Goal: Task Accomplishment & Management: Complete application form

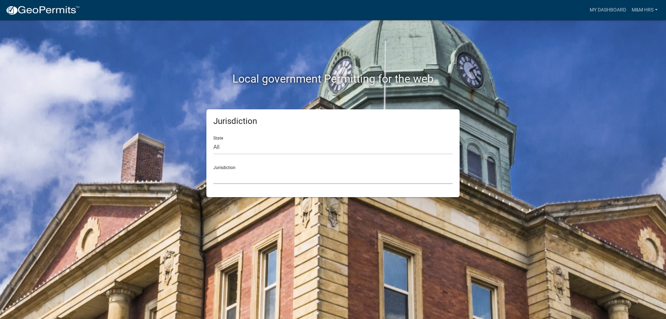
click at [241, 175] on select "[GEOGRAPHIC_DATA], [US_STATE] City of [GEOGRAPHIC_DATA], [US_STATE] [GEOGRAPHIC…" at bounding box center [332, 177] width 239 height 14
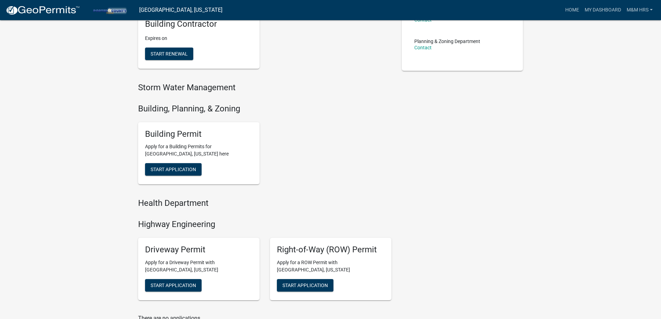
scroll to position [117, 0]
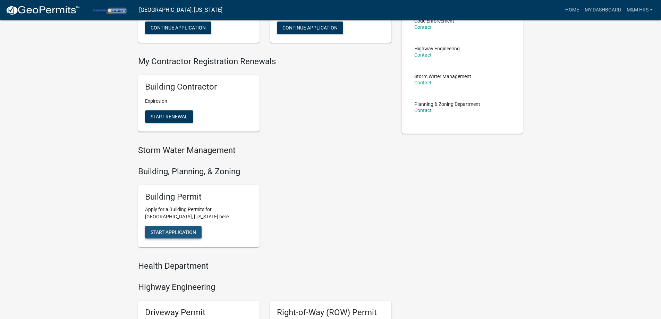
click at [150, 235] on button "Start Application" at bounding box center [173, 232] width 57 height 12
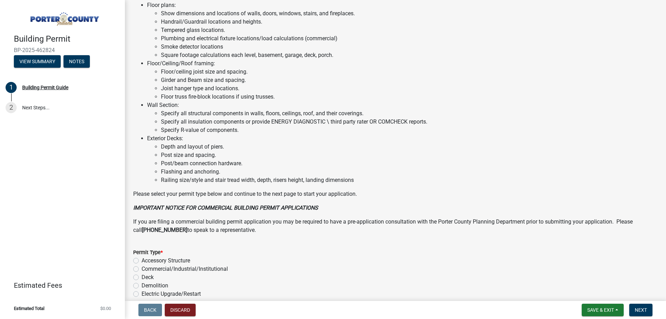
scroll to position [451, 0]
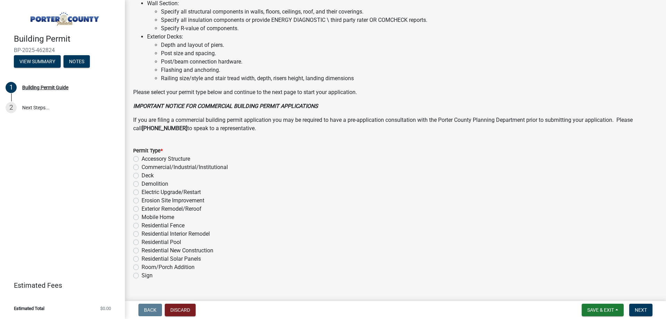
click at [141, 209] on label "Exterior Remodel/Reroof" at bounding box center [171, 209] width 60 height 8
click at [141, 209] on input "Exterior Remodel/Reroof" at bounding box center [143, 207] width 5 height 5
radio input "true"
click at [653, 307] on form "Save & Exit Save Save & Exit Next" at bounding box center [617, 309] width 76 height 12
click at [648, 308] on button "Next" at bounding box center [640, 309] width 23 height 12
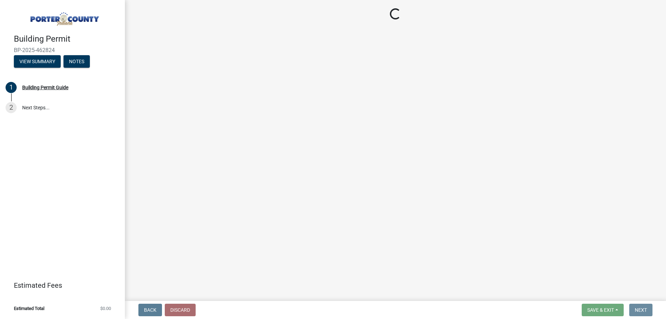
scroll to position [0, 0]
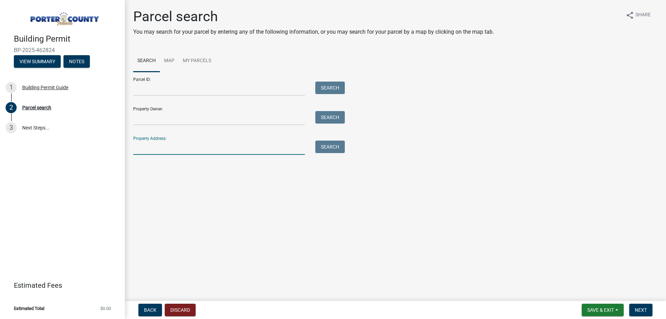
click at [181, 145] on input "Property Address:" at bounding box center [219, 147] width 172 height 14
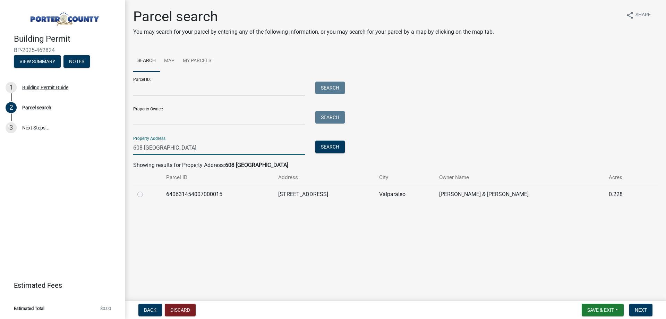
type input "608 [GEOGRAPHIC_DATA]"
click at [146, 190] on label at bounding box center [146, 190] width 0 height 0
click at [146, 195] on input "radio" at bounding box center [148, 192] width 5 height 5
radio input "true"
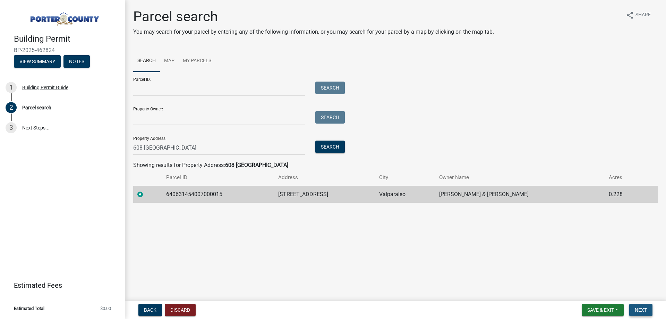
click at [636, 306] on button "Next" at bounding box center [640, 309] width 23 height 12
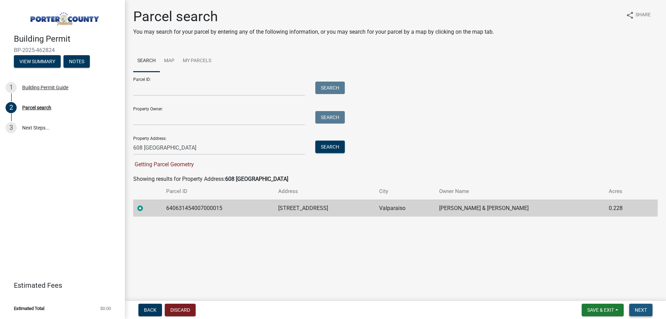
click at [641, 308] on span "Next" at bounding box center [641, 310] width 12 height 6
click at [190, 124] on input "Property Owner:" at bounding box center [219, 118] width 172 height 14
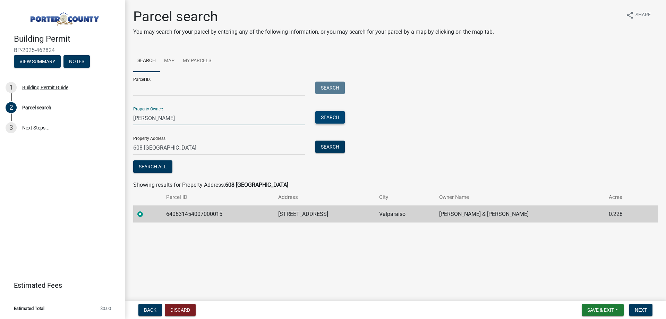
type input "[PERSON_NAME]"
click at [326, 118] on button "Search" at bounding box center [329, 117] width 29 height 12
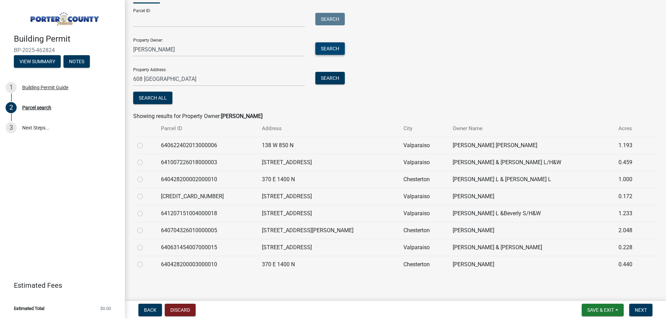
scroll to position [69, 0]
click at [146, 242] on label at bounding box center [146, 242] width 0 height 0
click at [146, 247] on input "radio" at bounding box center [148, 244] width 5 height 5
radio input "true"
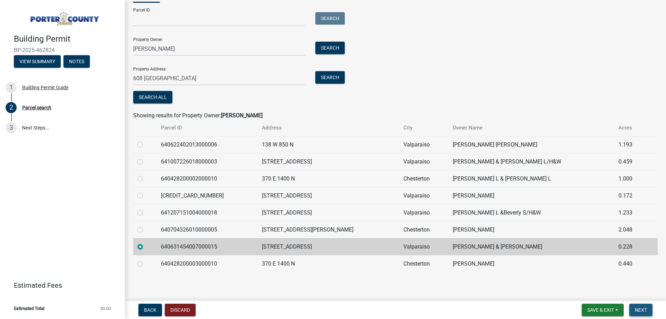
click at [645, 314] on button "Next" at bounding box center [640, 309] width 23 height 12
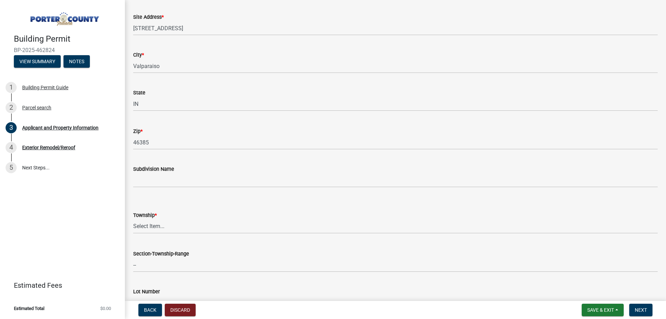
scroll to position [139, 0]
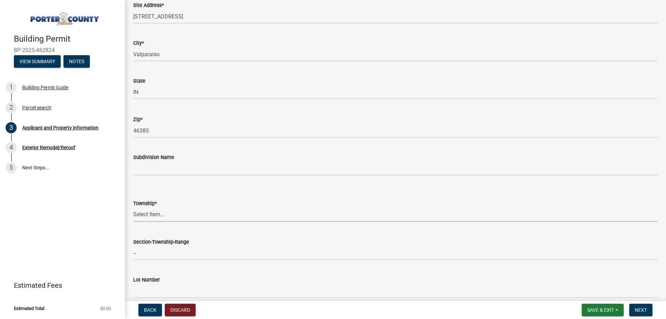
click at [206, 220] on select "Select Item... [PERSON_NAME][GEOGRAPHIC_DATA] [PERSON_NAME][GEOGRAPHIC_DATA] [G…" at bounding box center [395, 214] width 524 height 14
click at [133, 207] on select "Select Item... [PERSON_NAME][GEOGRAPHIC_DATA] [PERSON_NAME][GEOGRAPHIC_DATA] [G…" at bounding box center [395, 214] width 524 height 14
select select "3ef279d8-364d-4472-9edf-8c32643de6c0"
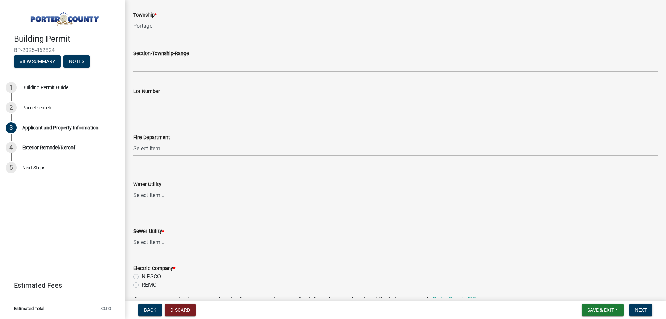
scroll to position [347, 0]
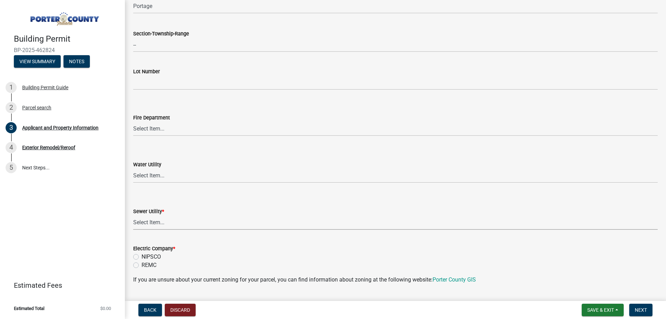
click at [182, 223] on select "Select Item... Aqua [US_STATE] Inc Damon Run Falling Waters Lake Eliza - LEACD …" at bounding box center [395, 222] width 524 height 14
click at [133, 215] on select "Select Item... Aqua [US_STATE] Inc Damon Run Falling Waters Lake Eliza - LEACD …" at bounding box center [395, 222] width 524 height 14
select select "c796f995-08fe-487b-a20e-70ab553361d3"
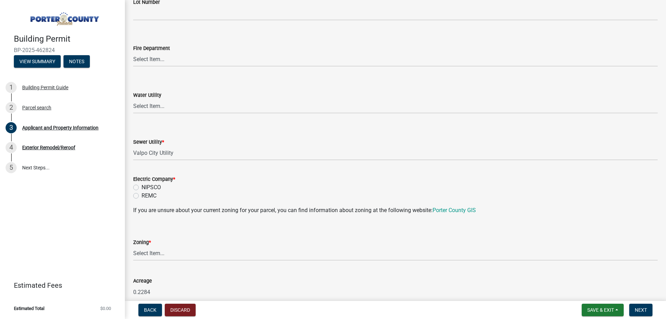
click at [141, 189] on label "NIPSCO" at bounding box center [150, 187] width 19 height 8
click at [141, 188] on input "NIPSCO" at bounding box center [143, 185] width 5 height 5
radio input "true"
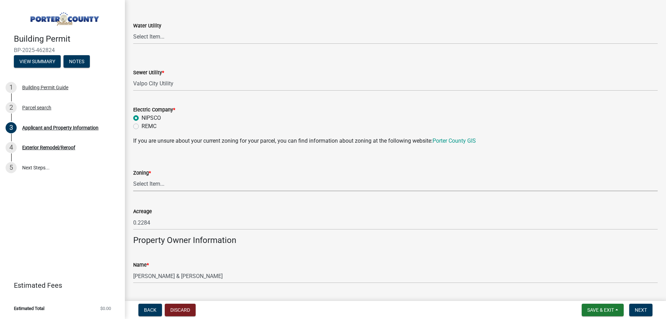
click at [138, 184] on select "Select Item... A1 A2 CH CM CN I1 I2 I3 IN MP OT P1 P2 PUD R1 R2 R3 R4 RL RR" at bounding box center [395, 184] width 524 height 14
click at [133, 177] on select "Select Item... A1 A2 CH CM CN I1 I2 I3 IN MP OT P1 P2 PUD R1 R2 R3 R4 RL RR" at bounding box center [395, 184] width 524 height 14
select select "c8d9bed4-fb8e-49e4-81c1-b9d22bb8efef"
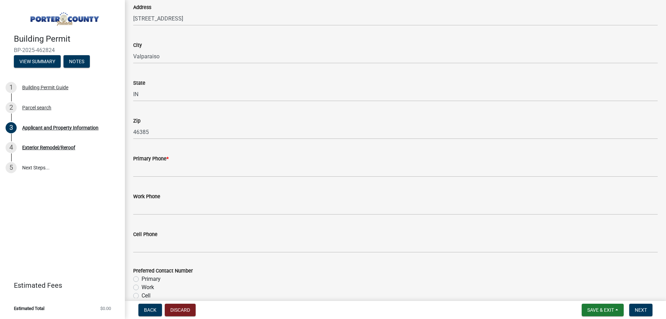
scroll to position [798, 0]
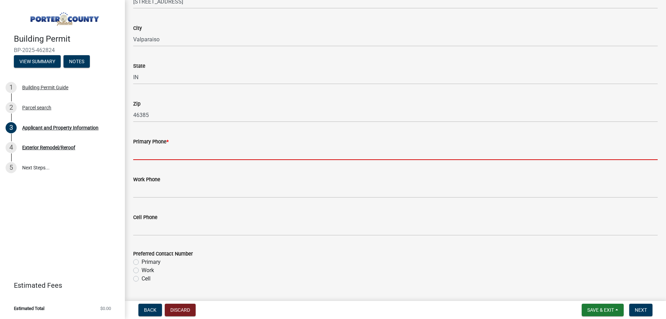
click at [159, 157] on input "Primary Phone *" at bounding box center [395, 153] width 524 height 14
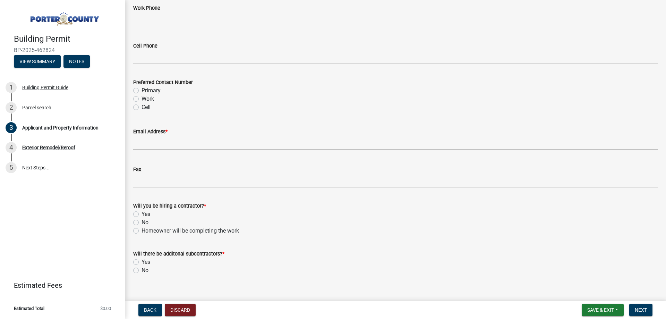
scroll to position [971, 0]
type input "[PHONE_NUMBER]"
click at [139, 88] on div "Primary" at bounding box center [395, 88] width 524 height 8
click at [141, 90] on label "Primary" at bounding box center [150, 88] width 19 height 8
click at [141, 89] on input "Primary" at bounding box center [143, 86] width 5 height 5
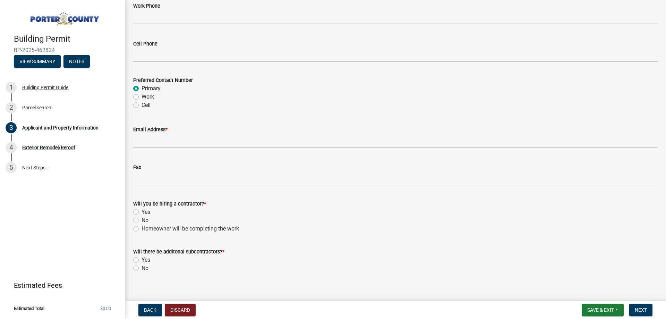
radio input "true"
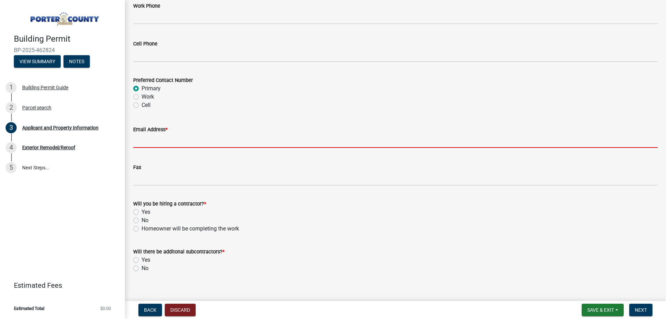
click at [153, 144] on input "Email Address *" at bounding box center [395, 141] width 524 height 14
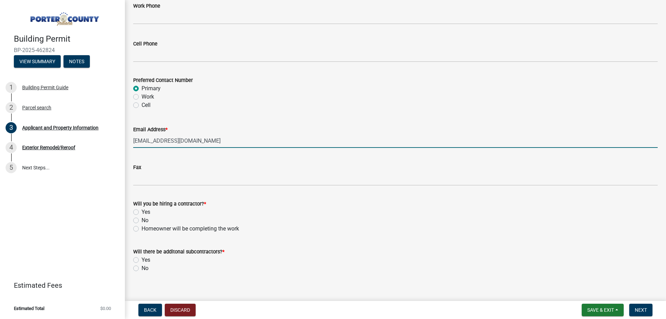
scroll to position [979, 0]
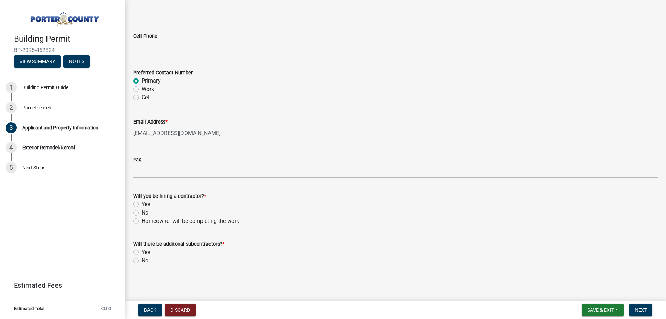
type input "[EMAIL_ADDRESS][DOMAIN_NAME]"
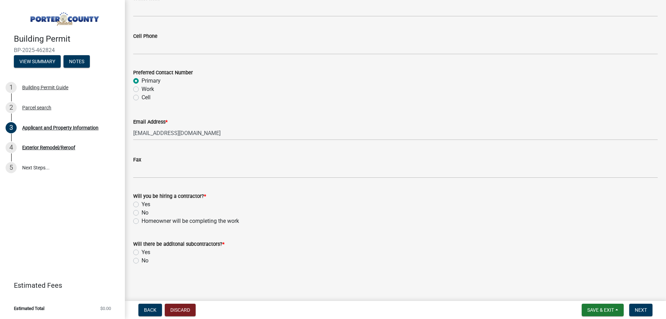
click at [141, 204] on label "Yes" at bounding box center [145, 204] width 9 height 8
click at [141, 204] on input "Yes" at bounding box center [143, 202] width 5 height 5
radio input "true"
click at [141, 261] on label "No" at bounding box center [144, 260] width 7 height 8
click at [141, 261] on input "No" at bounding box center [143, 258] width 5 height 5
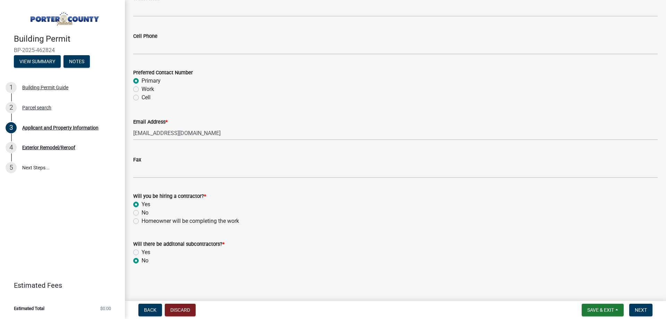
radio input "true"
click at [642, 301] on nav "Back Discard Save & Exit Save Save & Exit Next" at bounding box center [395, 310] width 541 height 18
click at [641, 310] on span "Next" at bounding box center [641, 310] width 12 height 6
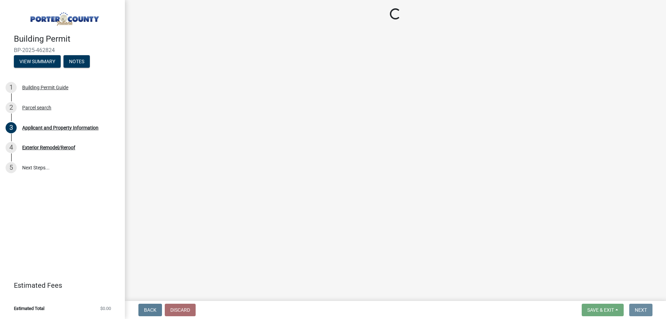
scroll to position [0, 0]
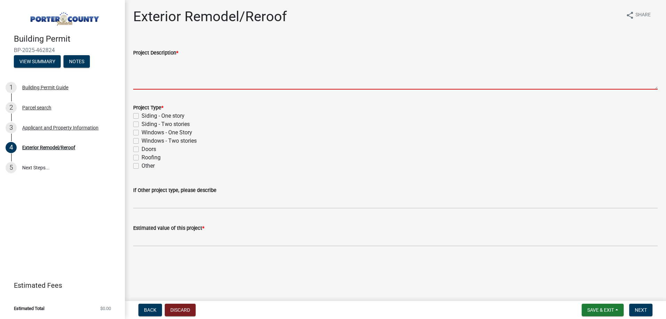
click at [154, 81] on textarea "Project Description *" at bounding box center [395, 73] width 524 height 33
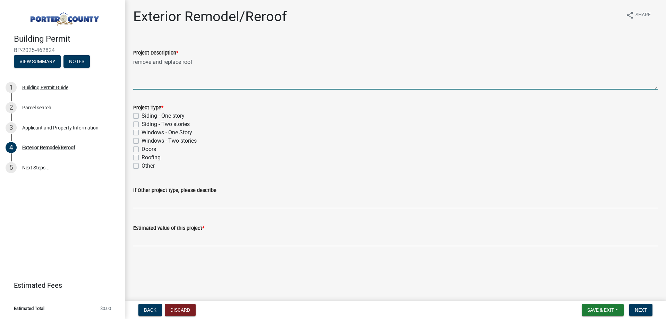
type textarea "remove and replace roof"
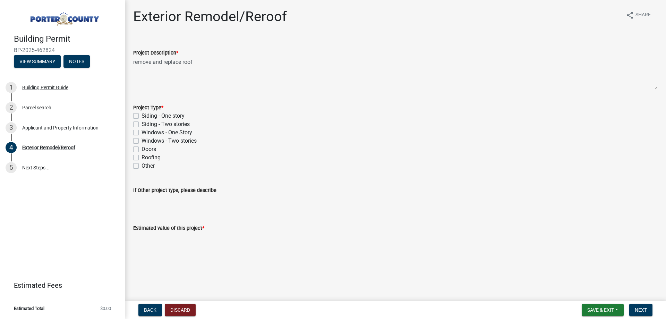
click at [141, 156] on label "Roofing" at bounding box center [150, 157] width 19 height 8
click at [141, 156] on input "Roofing" at bounding box center [143, 155] width 5 height 5
checkbox input "true"
checkbox input "false"
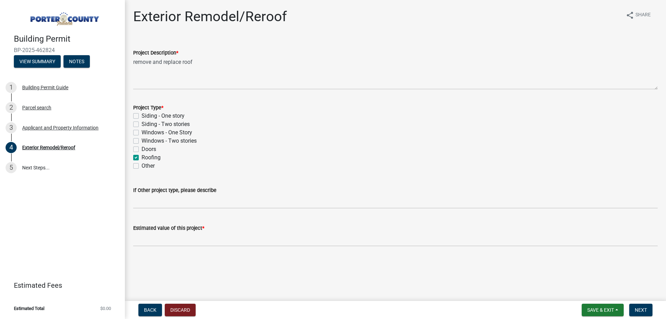
checkbox input "false"
checkbox input "true"
checkbox input "false"
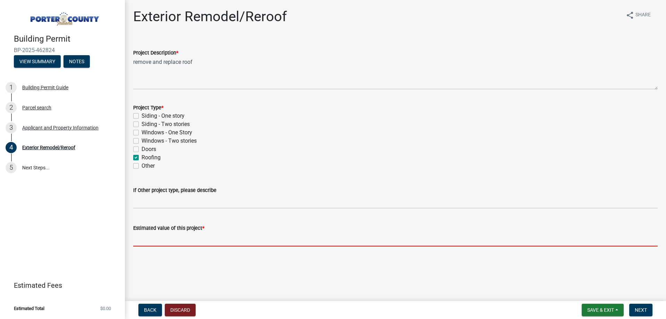
click at [291, 243] on input "text" at bounding box center [395, 239] width 524 height 14
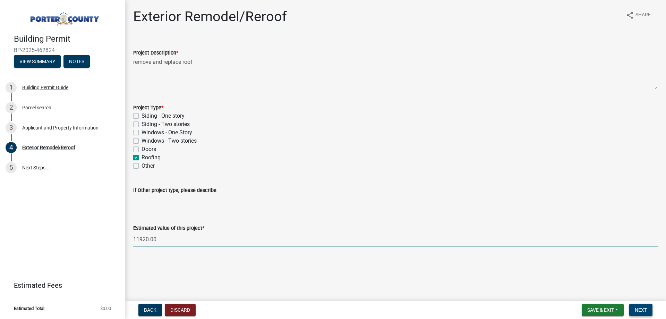
type input "11920"
click at [644, 310] on span "Next" at bounding box center [641, 310] width 12 height 6
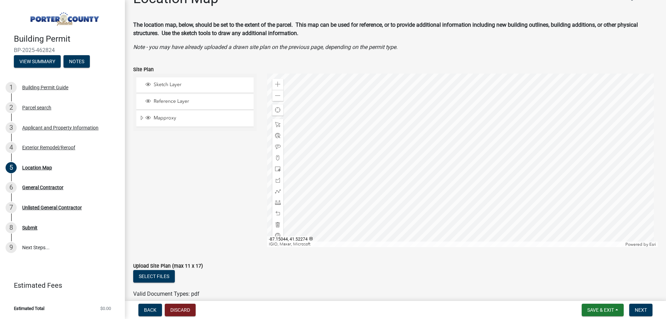
scroll to position [17, 0]
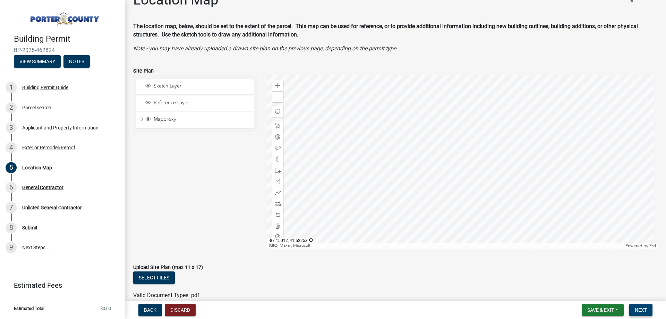
click at [637, 307] on span "Next" at bounding box center [641, 310] width 12 height 6
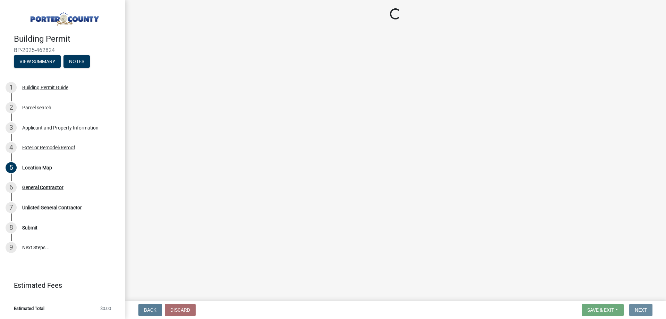
scroll to position [0, 0]
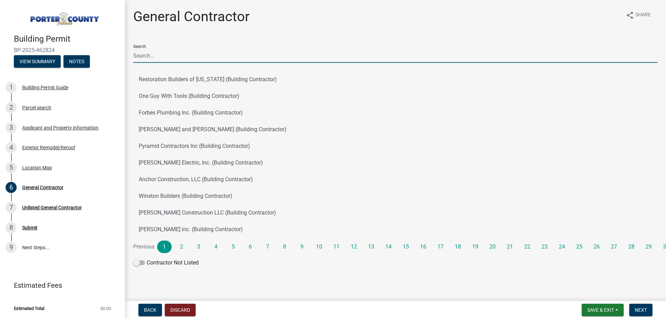
click at [164, 57] on input "Search" at bounding box center [395, 56] width 524 height 14
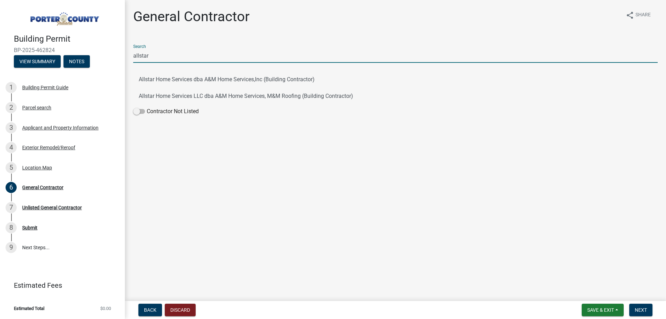
type input "allstar home services"
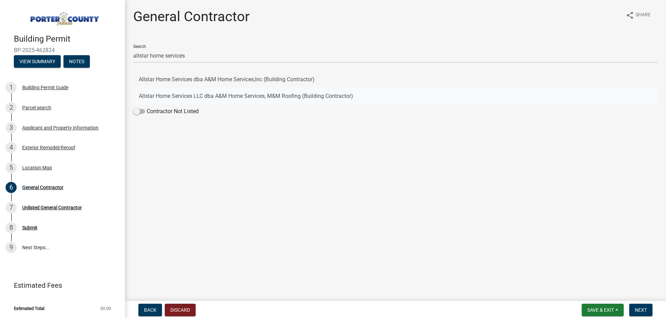
click at [235, 100] on button "Allstar Home Services LLC dba A&M Home Services, M&M Roofing (Building Contract…" at bounding box center [395, 96] width 524 height 17
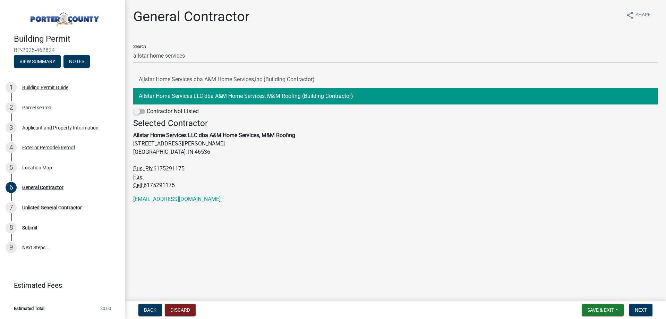
click at [639, 303] on nav "Back Discard Save & Exit Save Save & Exit Next" at bounding box center [395, 310] width 541 height 18
click at [642, 308] on span "Next" at bounding box center [641, 310] width 12 height 6
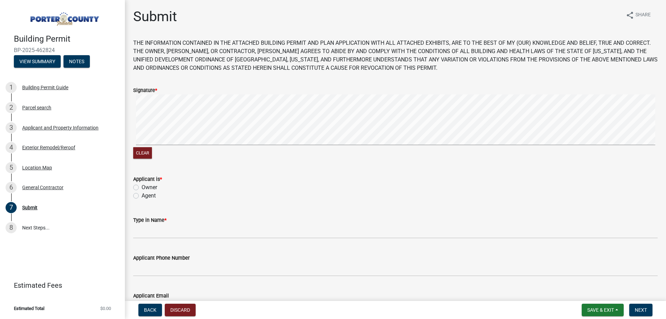
click at [234, 164] on wm-data-entity-input "Signature * Clear" at bounding box center [395, 122] width 524 height 89
click at [141, 194] on label "Agent" at bounding box center [148, 195] width 14 height 8
click at [141, 194] on input "Agent" at bounding box center [143, 193] width 5 height 5
radio input "true"
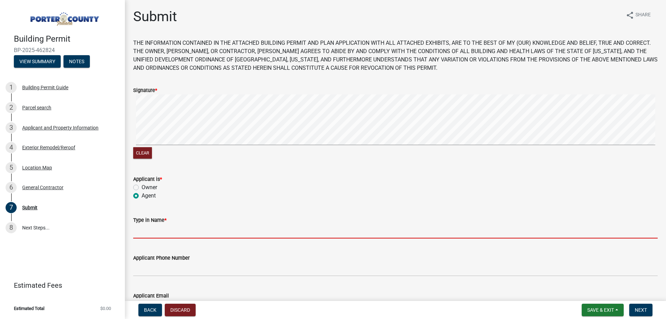
click at [147, 235] on input "Type in Name *" at bounding box center [395, 231] width 524 height 14
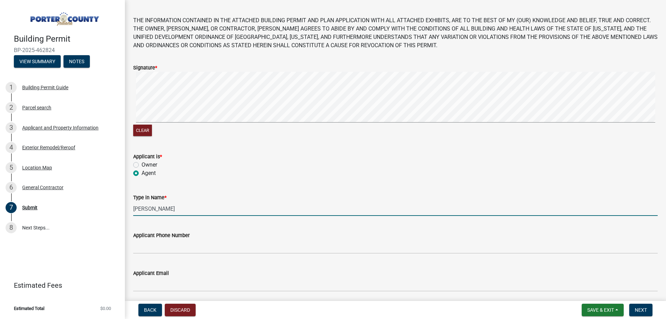
scroll to position [35, 0]
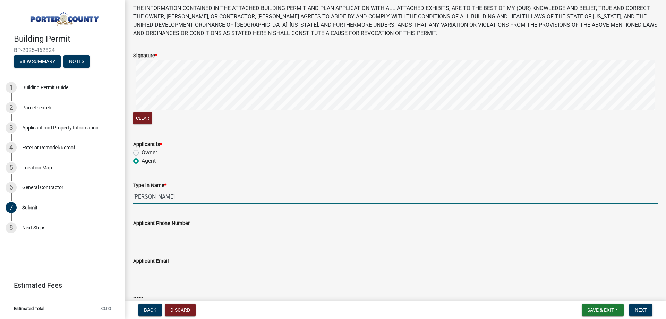
type input "[PERSON_NAME]"
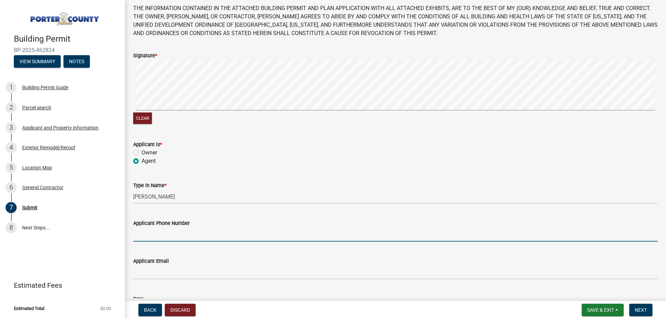
drag, startPoint x: 156, startPoint y: 239, endPoint x: 152, endPoint y: 237, distance: 5.2
click at [156, 239] on input "Applicant Phone Number" at bounding box center [395, 234] width 524 height 14
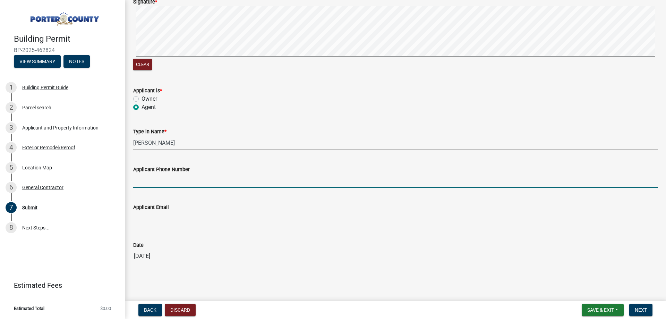
scroll to position [92, 0]
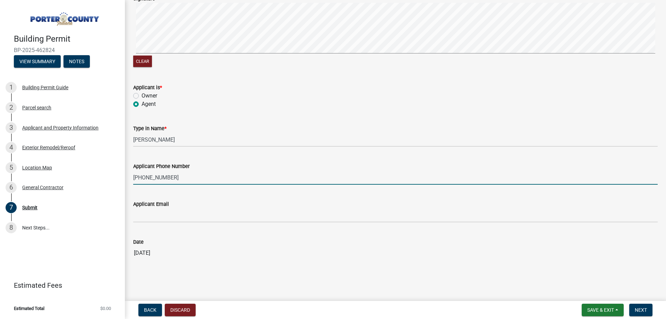
type input "[PHONE_NUMBER]"
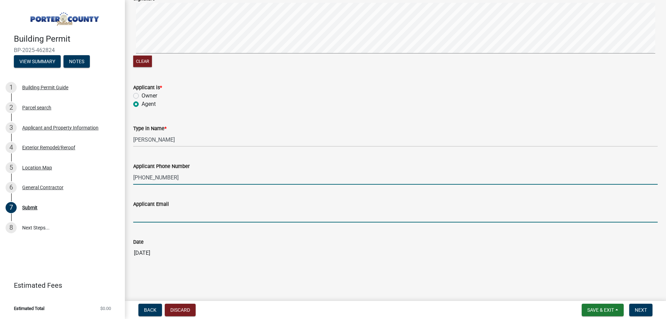
click at [162, 216] on input "Applicant Email" at bounding box center [395, 215] width 524 height 14
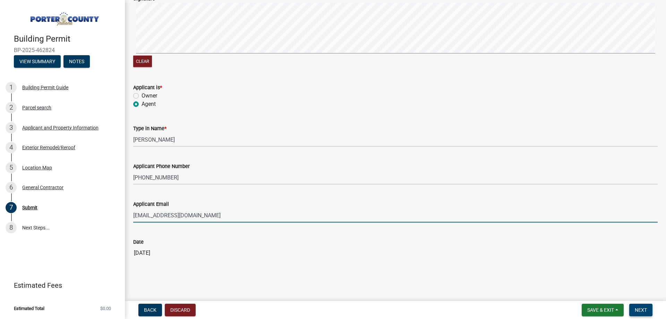
type input "[EMAIL_ADDRESS][DOMAIN_NAME]"
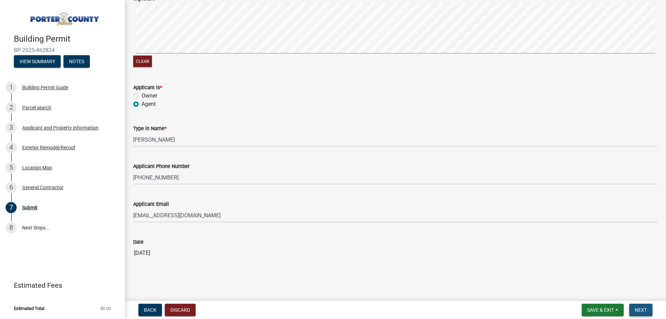
click at [647, 314] on button "Next" at bounding box center [640, 309] width 23 height 12
